Goal: Task Accomplishment & Management: Complete application form

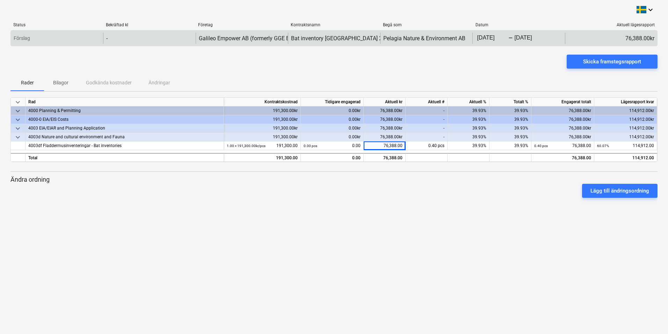
click at [496, 35] on body "keyboard_arrow_down Status Bekräftad kl Företag Kontraktsnamn Begå som Datum Ak…" at bounding box center [334, 167] width 668 height 334
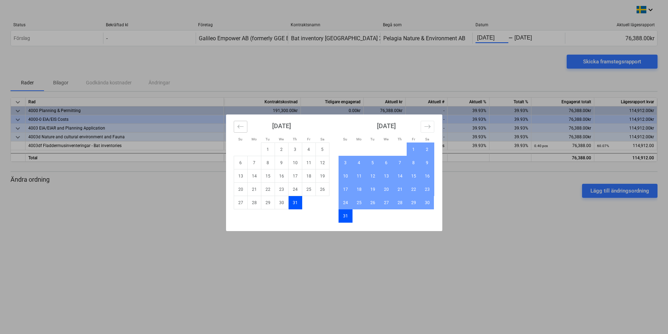
click at [242, 126] on icon "Move backward to switch to the previous month." at bounding box center [240, 126] width 7 height 7
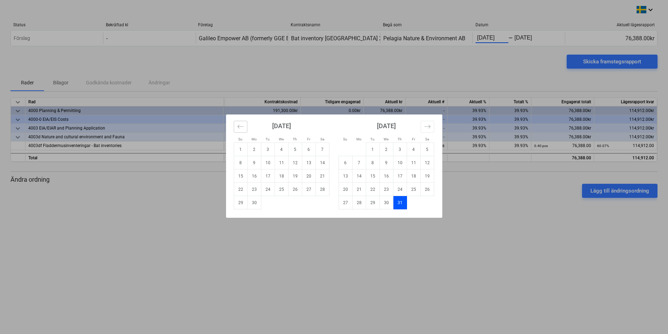
click at [242, 126] on icon "Move backward to switch to the previous month." at bounding box center [240, 126] width 7 height 7
click at [293, 149] on td "1" at bounding box center [295, 149] width 14 height 13
type input "[DATE]"
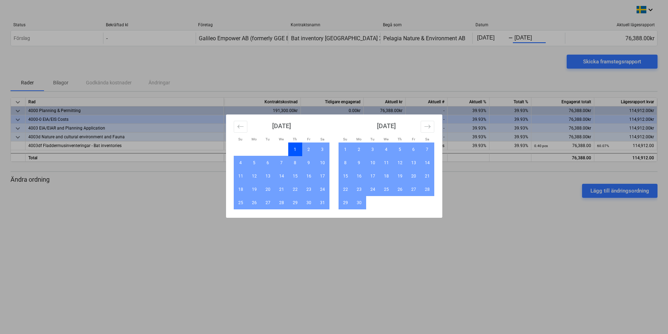
click at [406, 63] on div "Su Mo Tu We Th Fr Sa Su Mo Tu We Th Fr Sa [DATE] 1 2 3 4 5 6 7 8 9 10 11 12 13 …" at bounding box center [334, 167] width 668 height 334
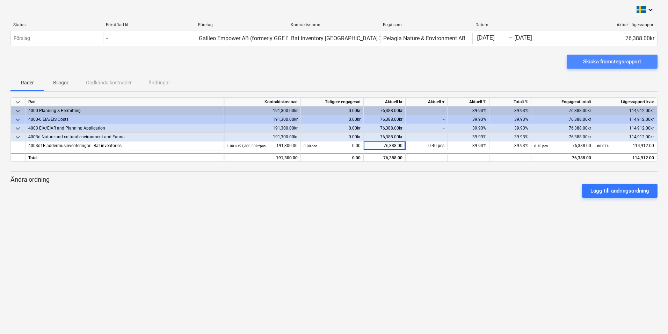
click at [598, 60] on div "Skicka framstegsrapport" at bounding box center [612, 61] width 58 height 9
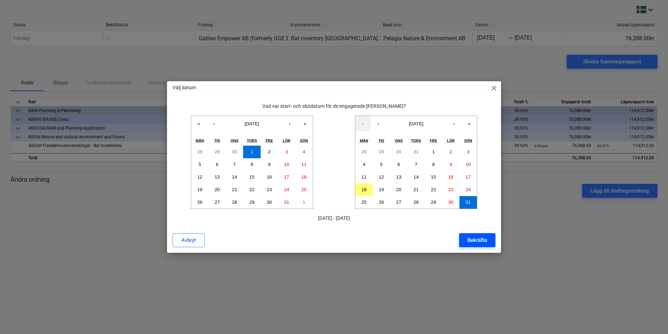
click at [489, 242] on button "Bekräfta" at bounding box center [477, 240] width 36 height 14
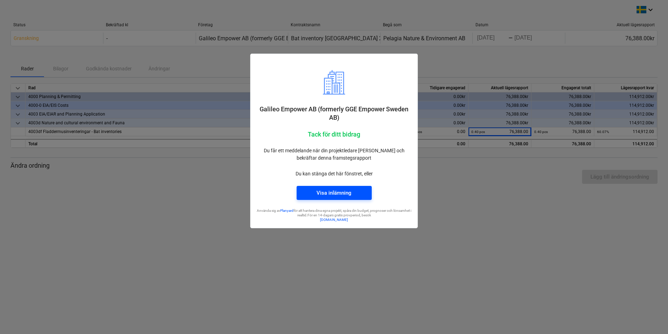
click at [351, 197] on div "Visa inlämning" at bounding box center [334, 192] width 35 height 9
